Goal: Find specific page/section: Find specific page/section

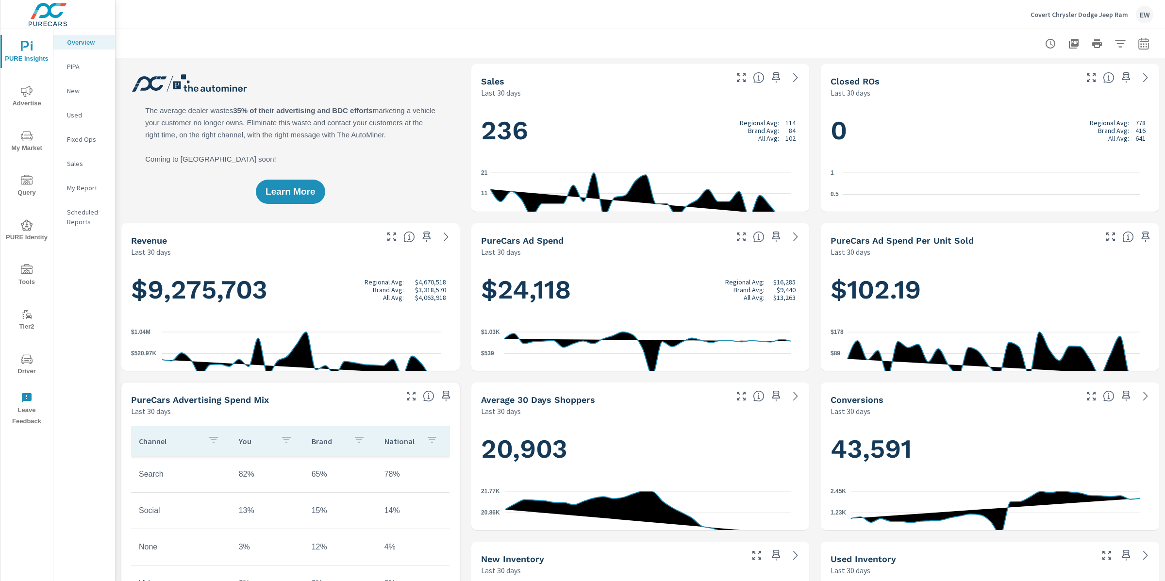
scroll to position [0, 0]
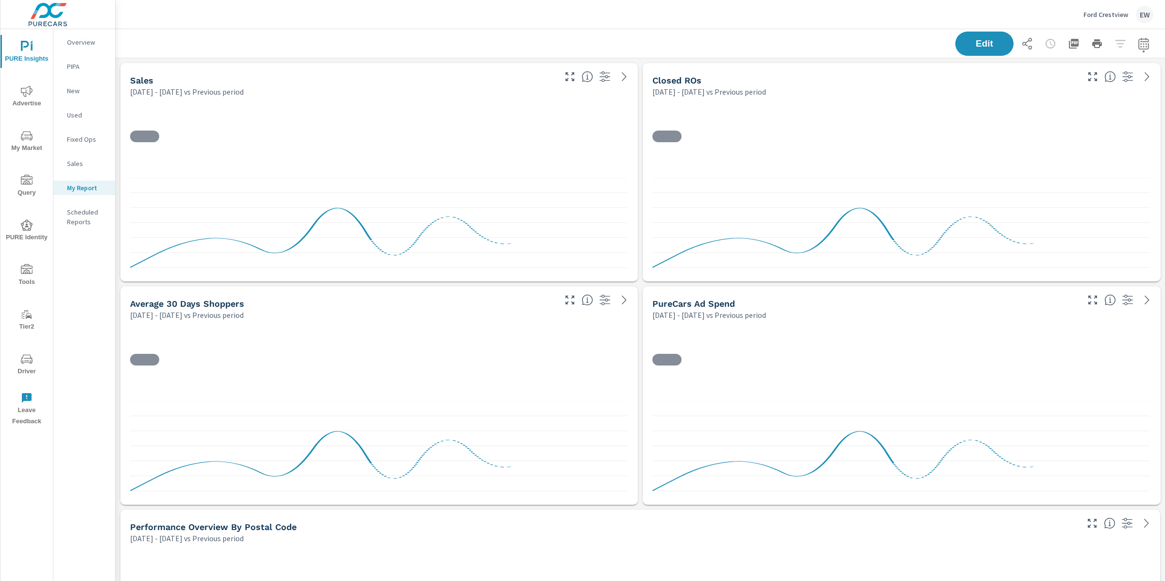
scroll to position [4600, 1059]
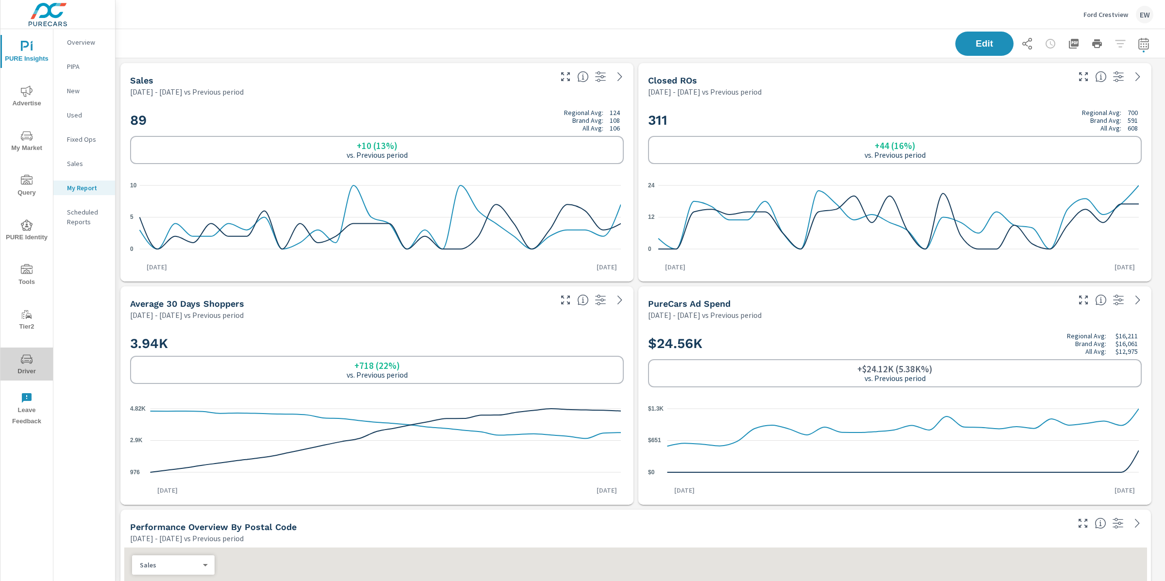
click at [28, 361] on icon "nav menu" at bounding box center [27, 358] width 12 height 9
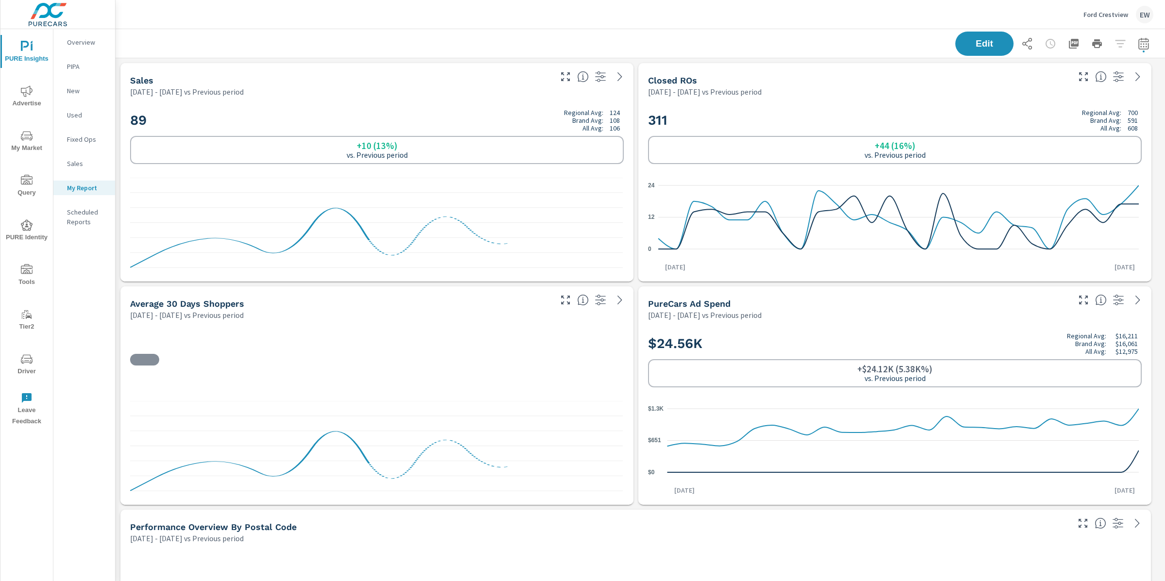
scroll to position [4600, 1059]
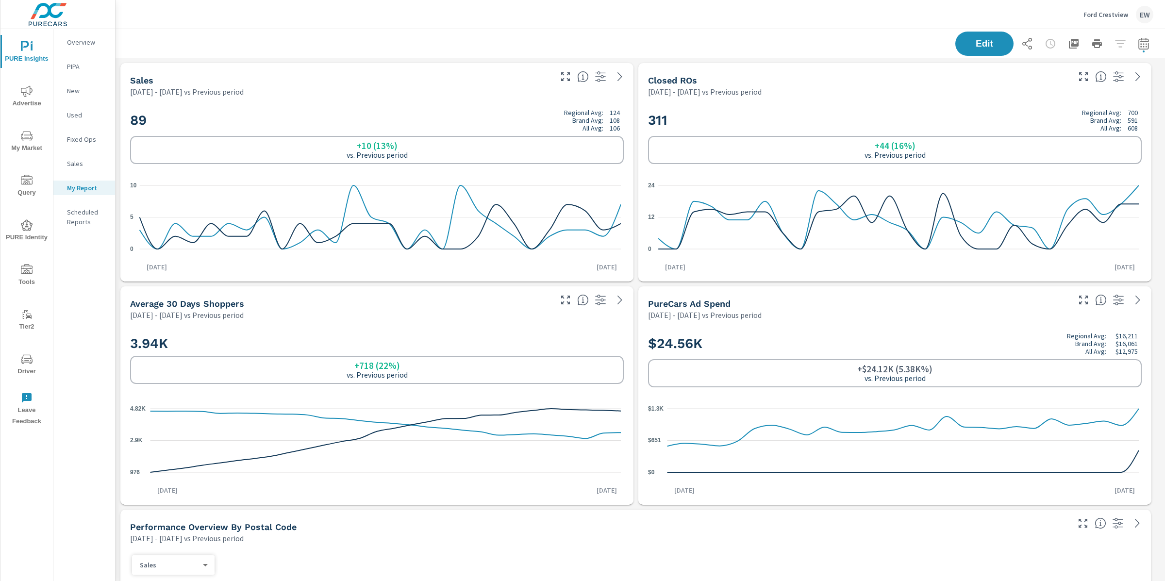
scroll to position [0, 0]
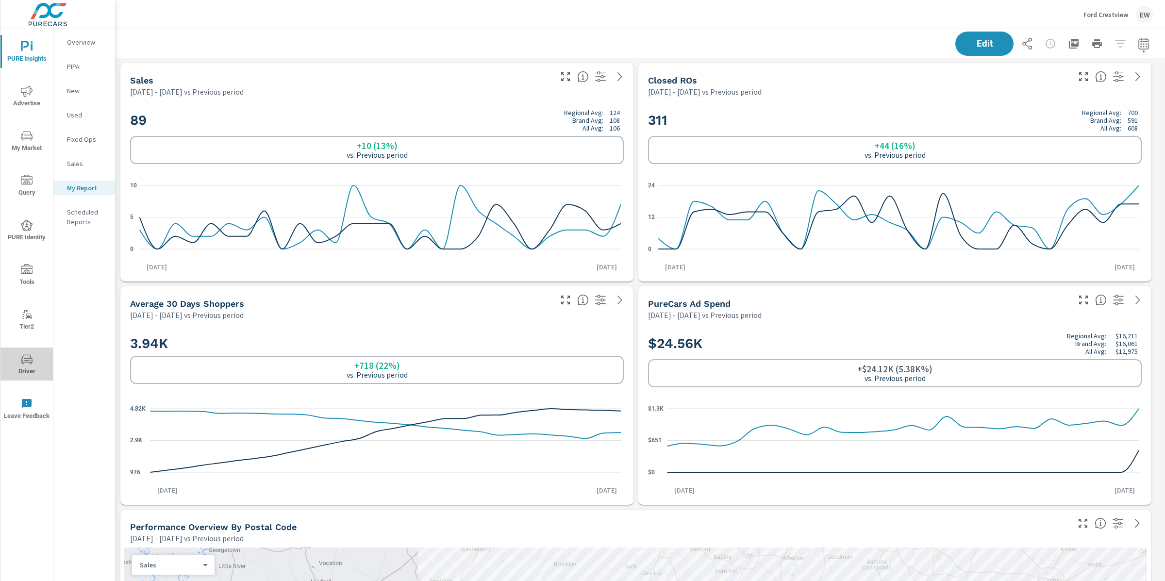
click at [27, 360] on icon "nav menu" at bounding box center [26, 360] width 5 height 0
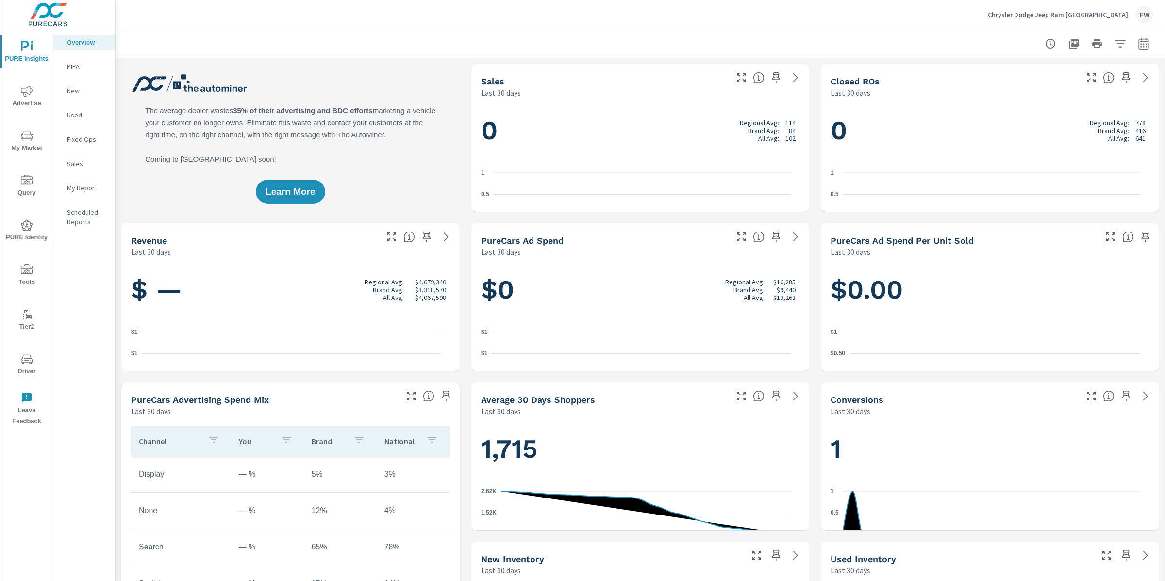
scroll to position [0, 0]
click at [26, 134] on icon "nav menu" at bounding box center [27, 136] width 12 height 12
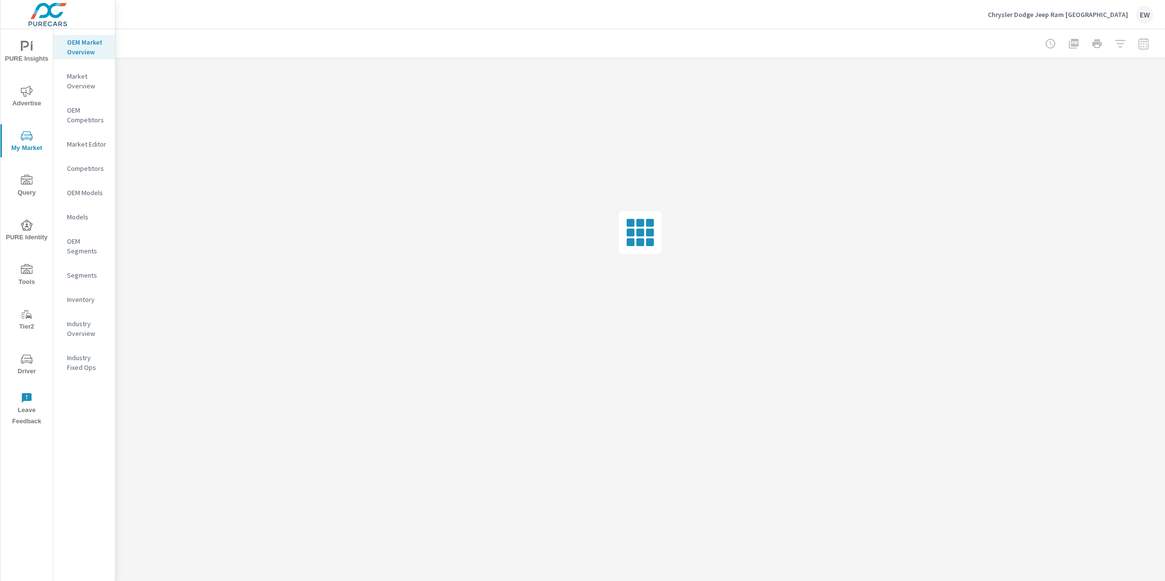
click at [76, 149] on p "Market Editor" at bounding box center [87, 144] width 40 height 10
